Goal: Information Seeking & Learning: Learn about a topic

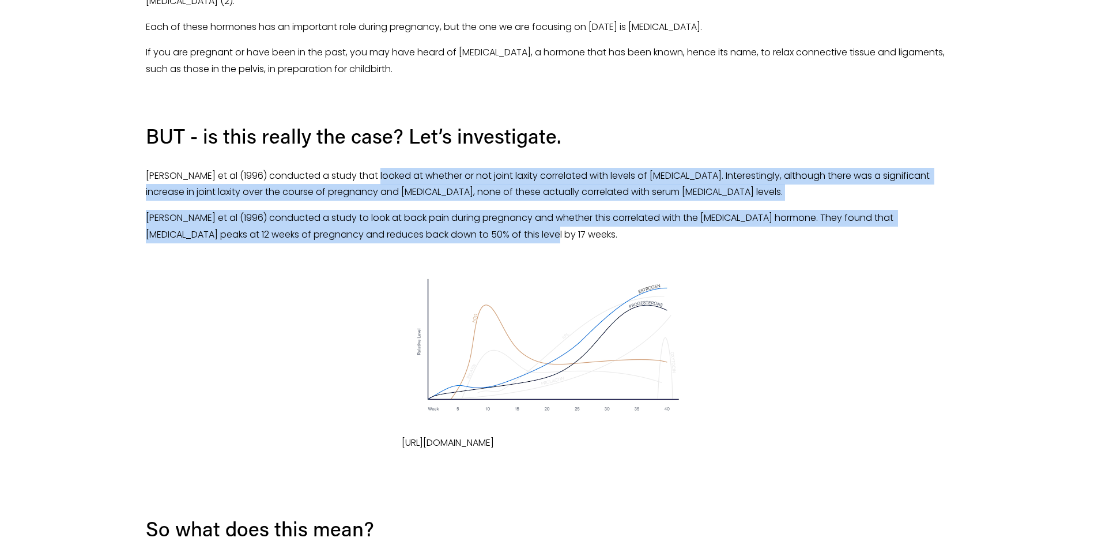
drag, startPoint x: 378, startPoint y: 148, endPoint x: 772, endPoint y: 219, distance: 401.2
click at [772, 219] on div "First, a little background. During pregnancy, as you probably know, the body un…" at bounding box center [549, 61] width 807 height 364
click at [772, 219] on p "[PERSON_NAME] et al (1996) conducted a study to look at back pain during pregna…" at bounding box center [549, 226] width 807 height 33
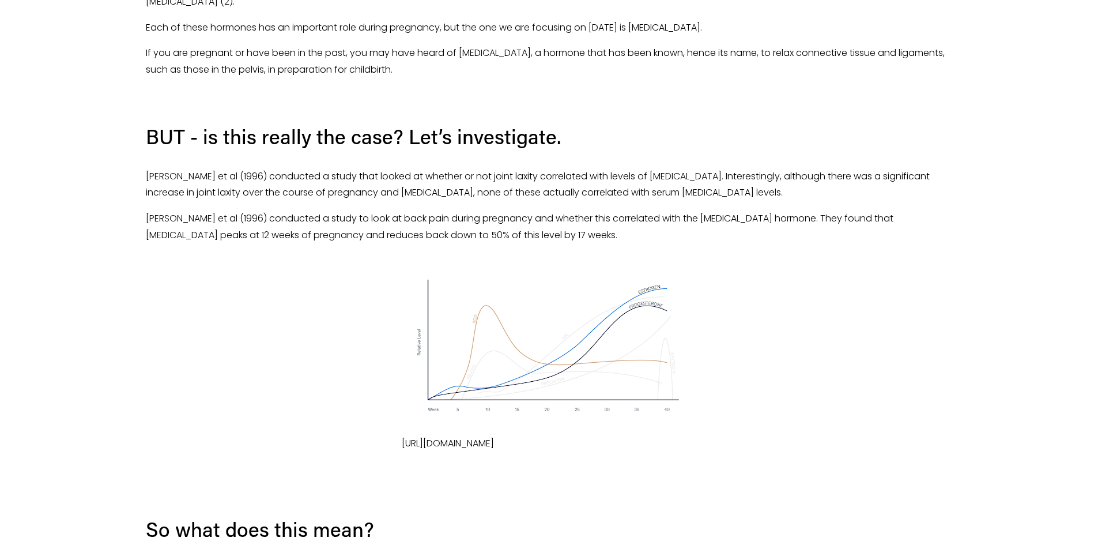
scroll to position [673, 0]
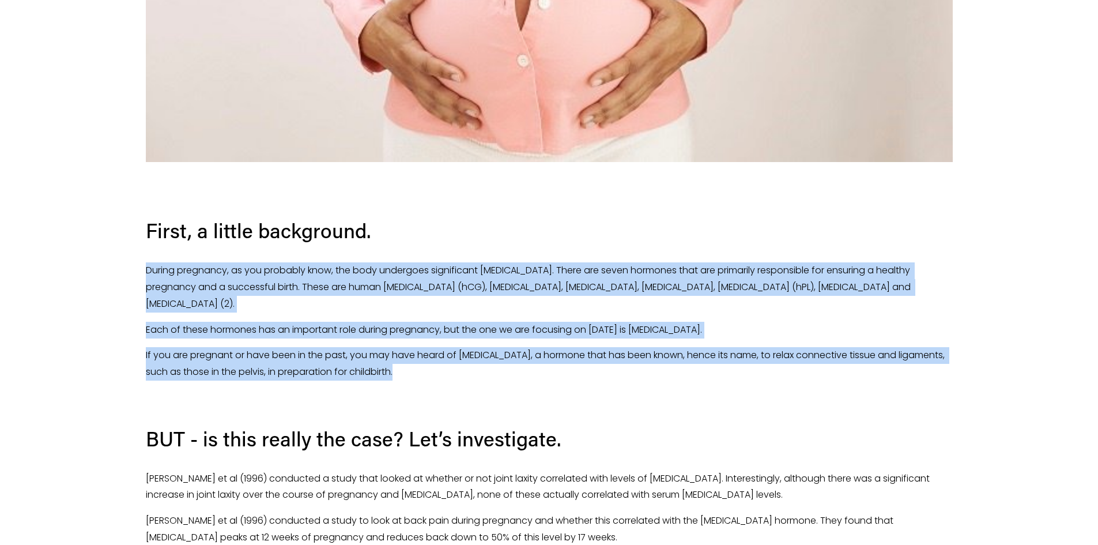
drag, startPoint x: 451, startPoint y: 217, endPoint x: 740, endPoint y: 379, distance: 331.4
click at [739, 379] on div "First, a little background. During pregnancy, as you probably know, the body un…" at bounding box center [549, 364] width 807 height 364
click at [740, 390] on p at bounding box center [549, 398] width 807 height 17
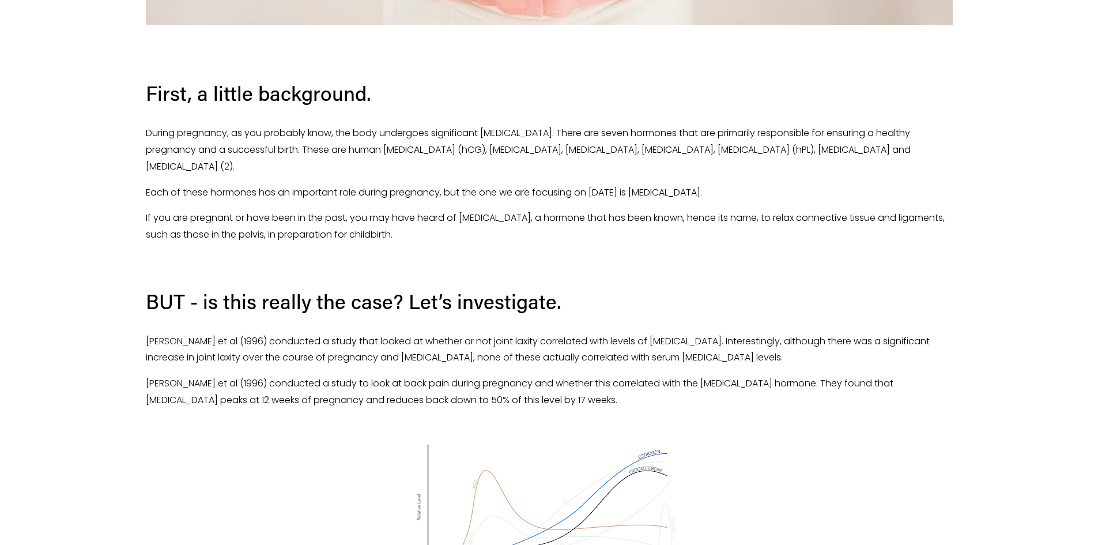
scroll to position [840, 0]
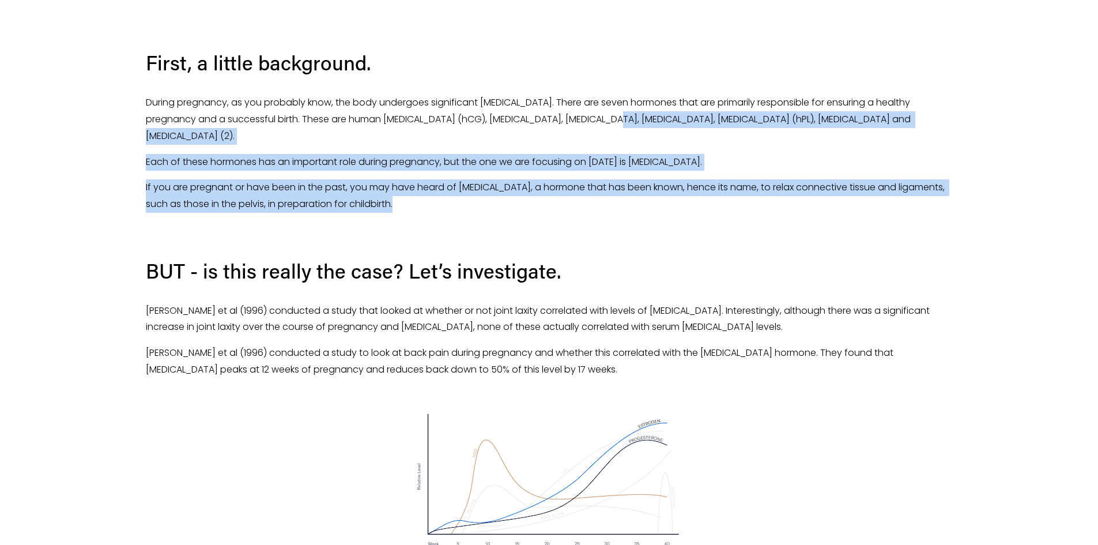
drag, startPoint x: 611, startPoint y: 114, endPoint x: 717, endPoint y: 198, distance: 135.4
click at [717, 198] on div "First, a little background. During pregnancy, as you probably know, the body un…" at bounding box center [549, 196] width 807 height 364
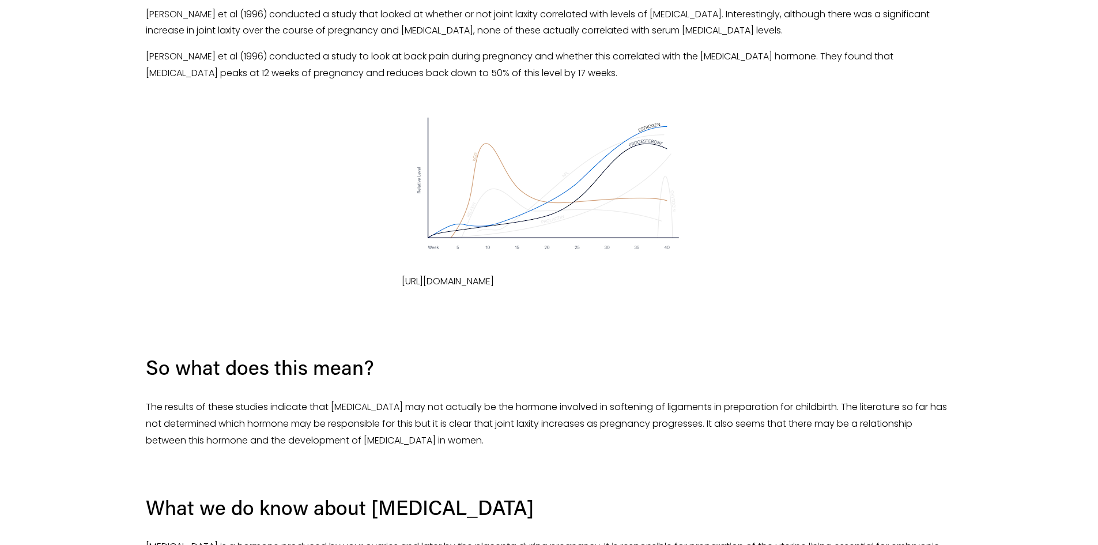
scroll to position [1143, 0]
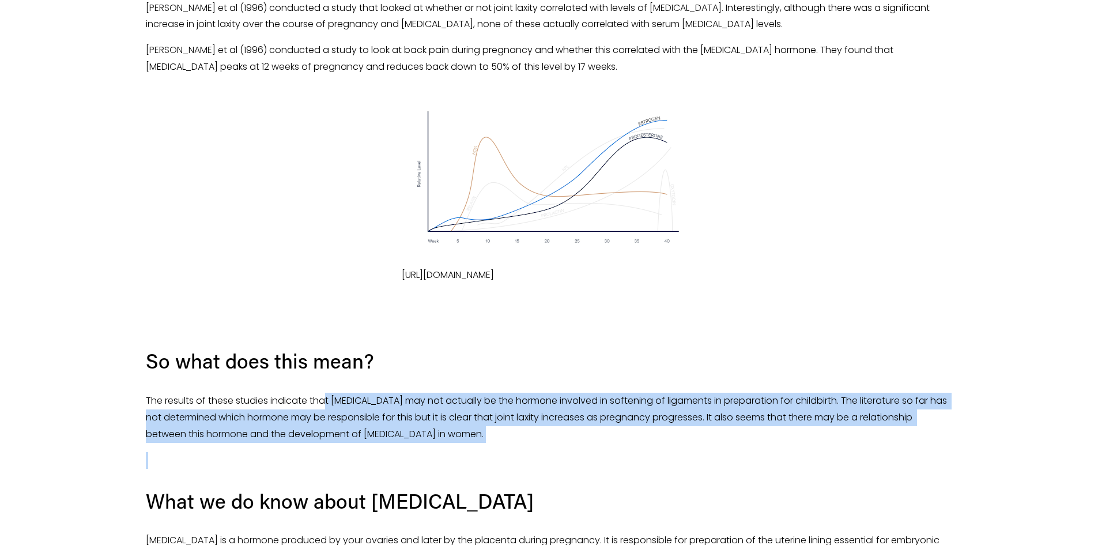
drag, startPoint x: 326, startPoint y: 396, endPoint x: 592, endPoint y: 453, distance: 271.8
click at [592, 453] on div "So what does this mean? The results of these studies indicate that [MEDICAL_DAT…" at bounding box center [549, 555] width 807 height 486
click at [592, 453] on p at bounding box center [549, 460] width 807 height 17
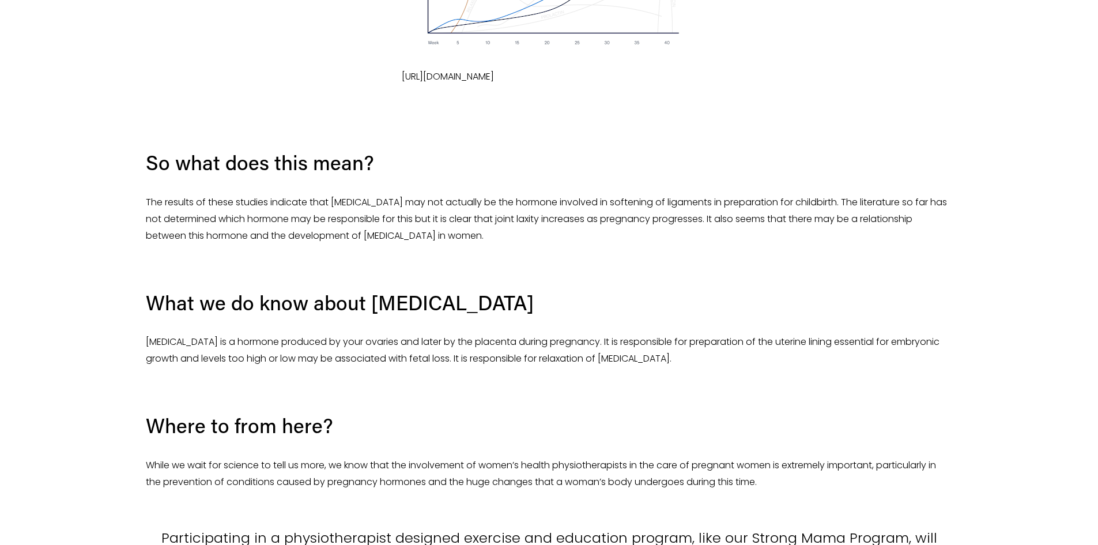
scroll to position [1345, 0]
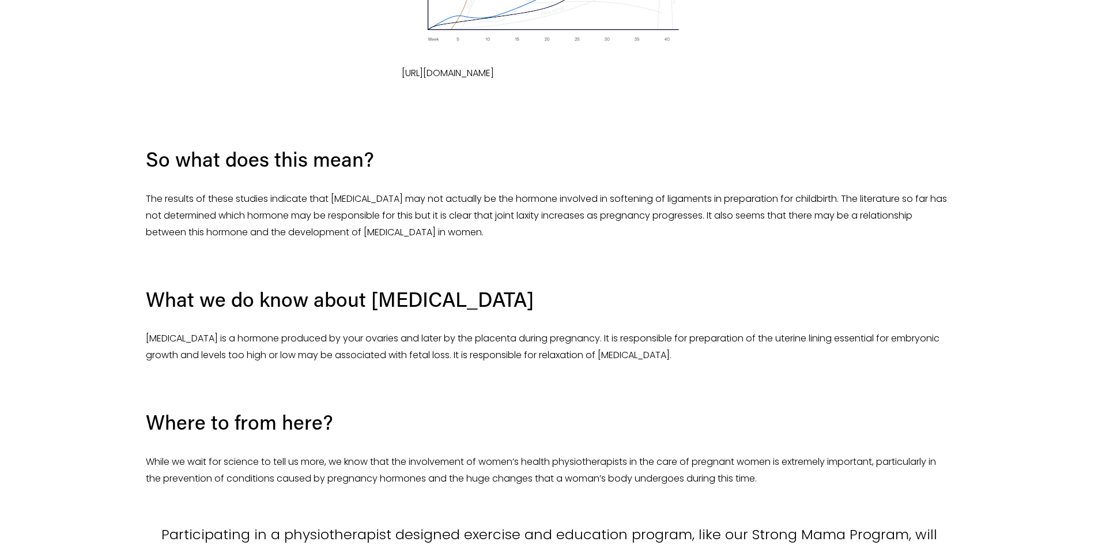
click at [365, 342] on p "[MEDICAL_DATA] is a hormone produced by your ovaries and later by the placenta …" at bounding box center [549, 346] width 807 height 33
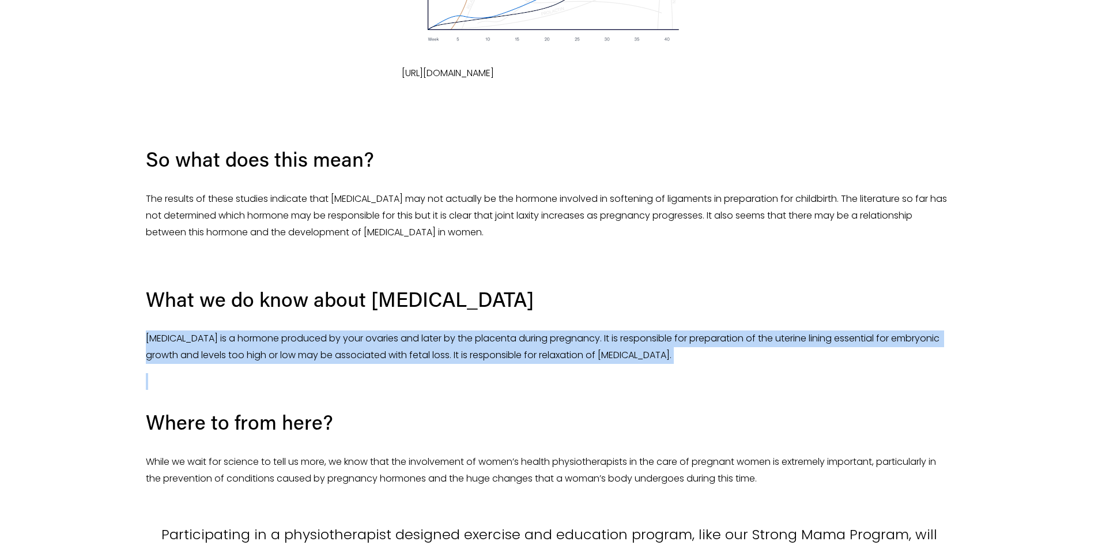
click at [365, 342] on p "[MEDICAL_DATA] is a hormone produced by your ovaries and later by the placenta …" at bounding box center [549, 346] width 807 height 33
click at [780, 380] on p at bounding box center [549, 381] width 807 height 17
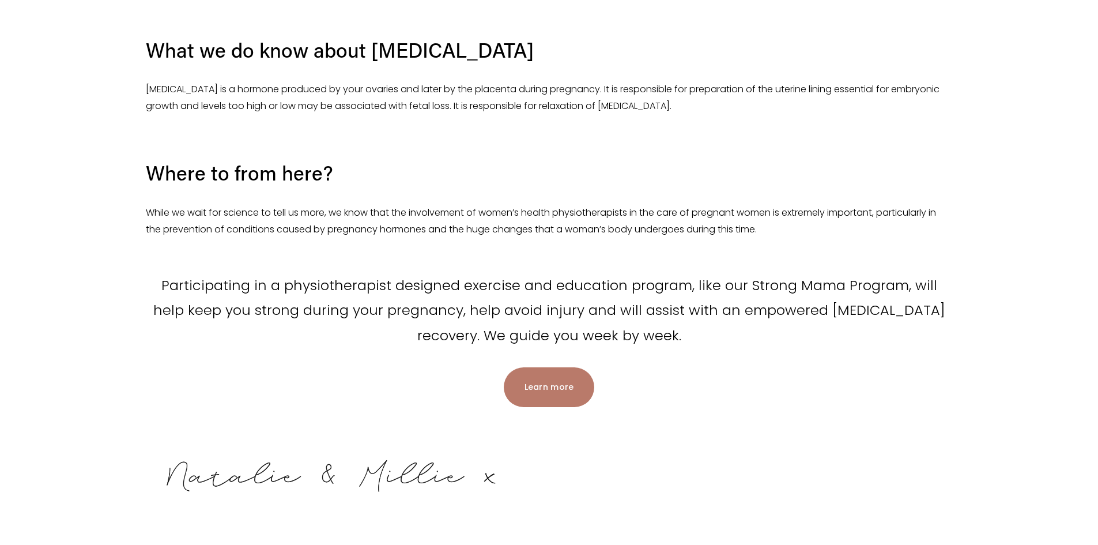
scroll to position [1816, 0]
